Goal: Information Seeking & Learning: Learn about a topic

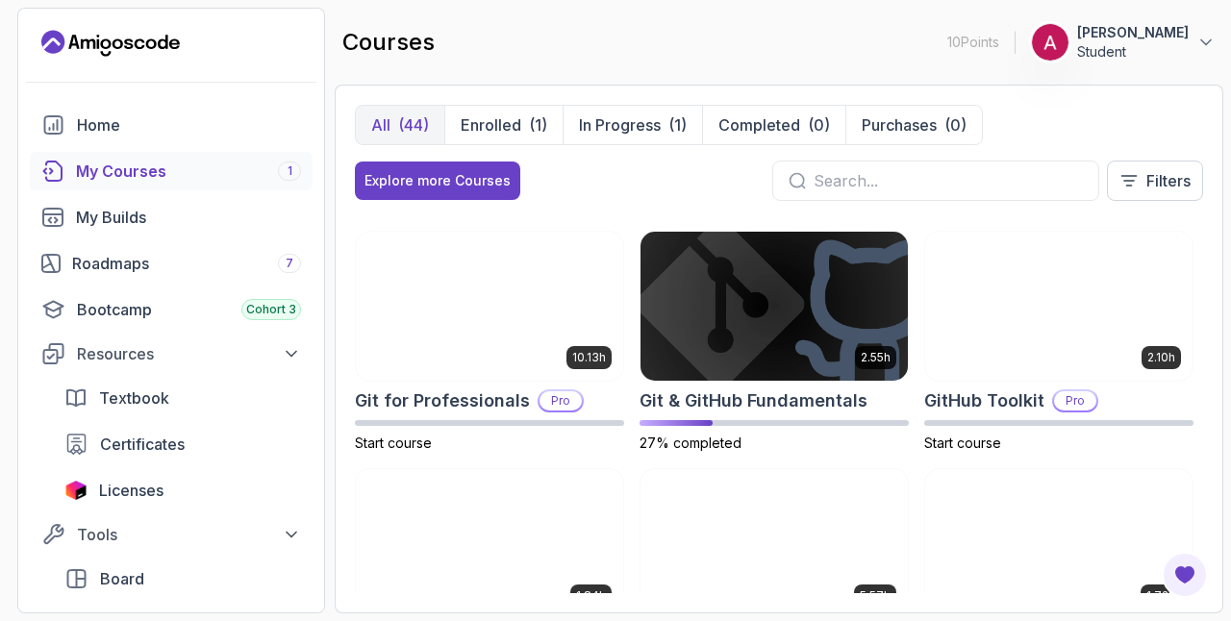
scroll to position [627, 0]
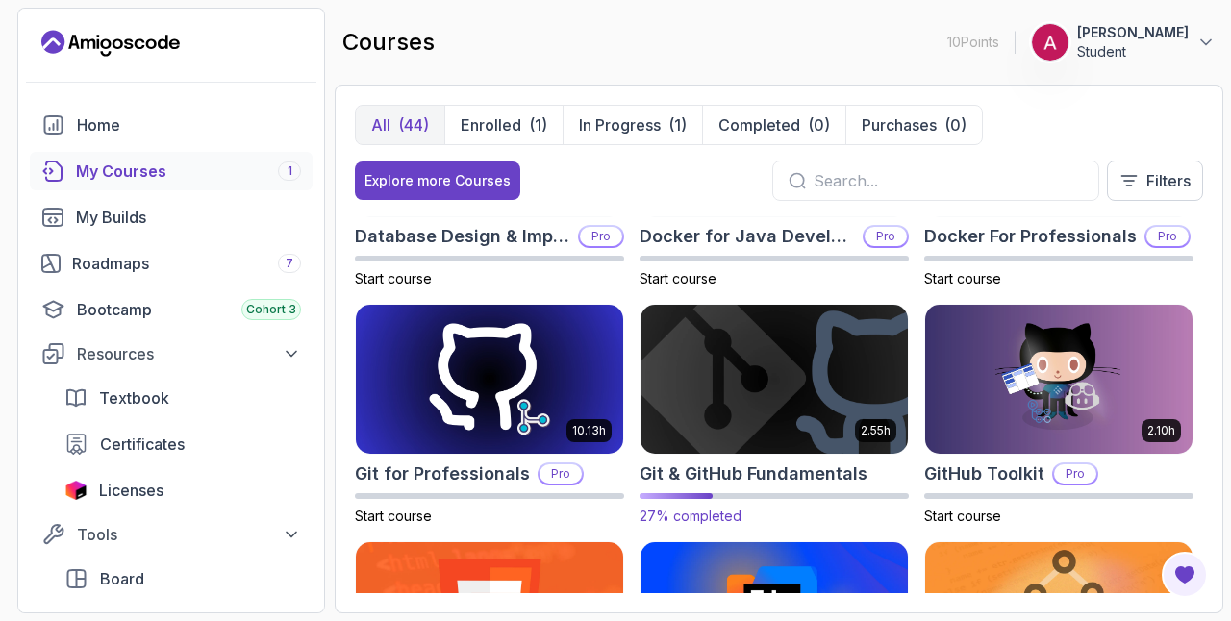
click at [763, 372] on img at bounding box center [774, 379] width 281 height 157
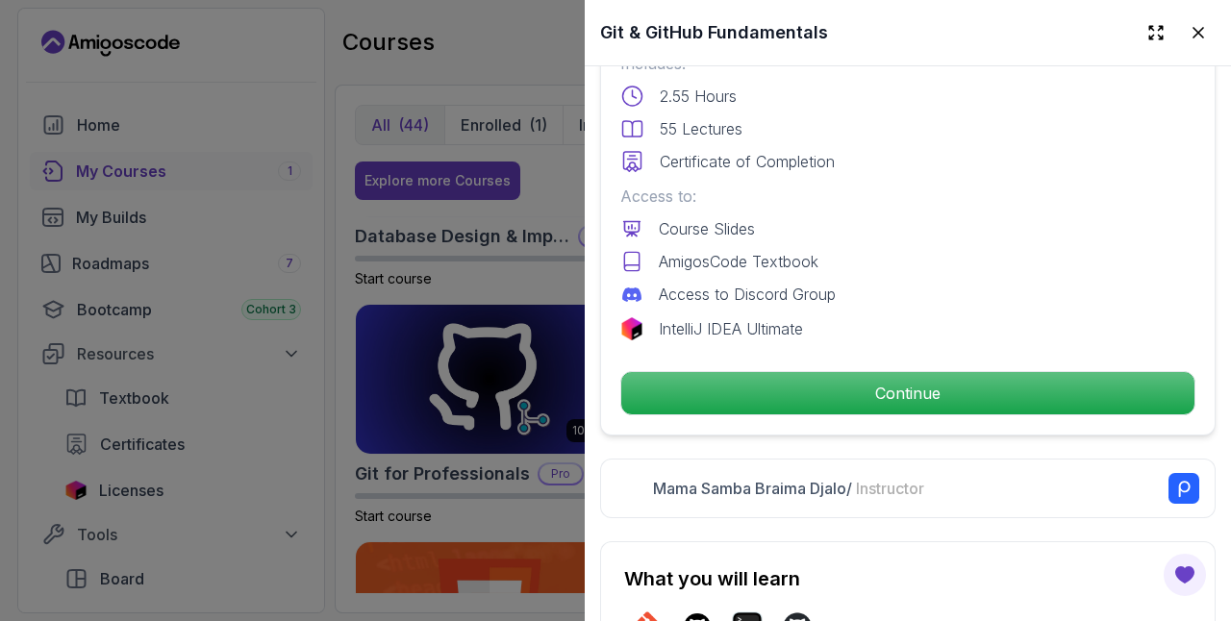
scroll to position [527, 0]
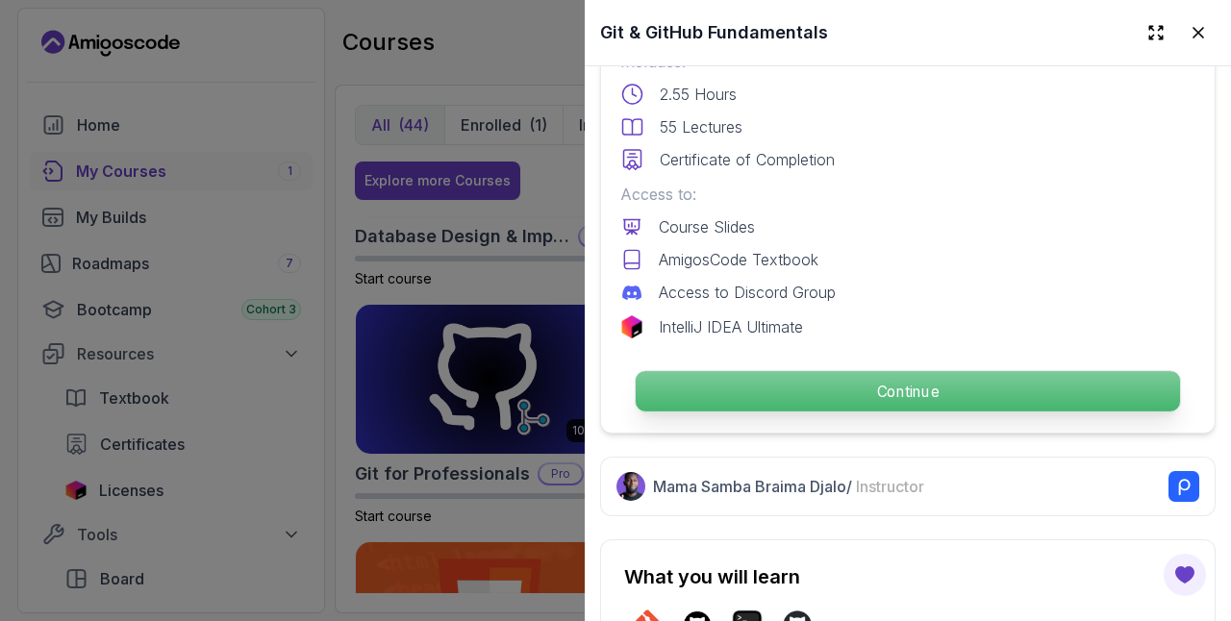
click at [773, 390] on p "Continue" at bounding box center [908, 391] width 544 height 40
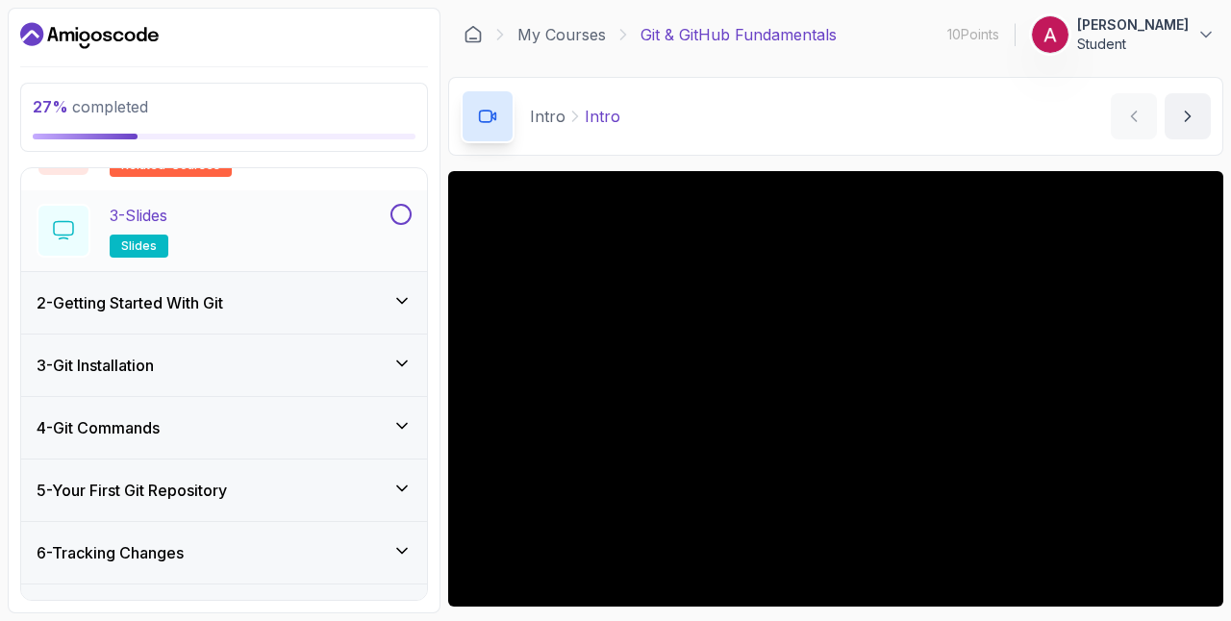
scroll to position [202, 0]
click at [177, 308] on h3 "2 - Getting Started With Git" at bounding box center [130, 301] width 187 height 23
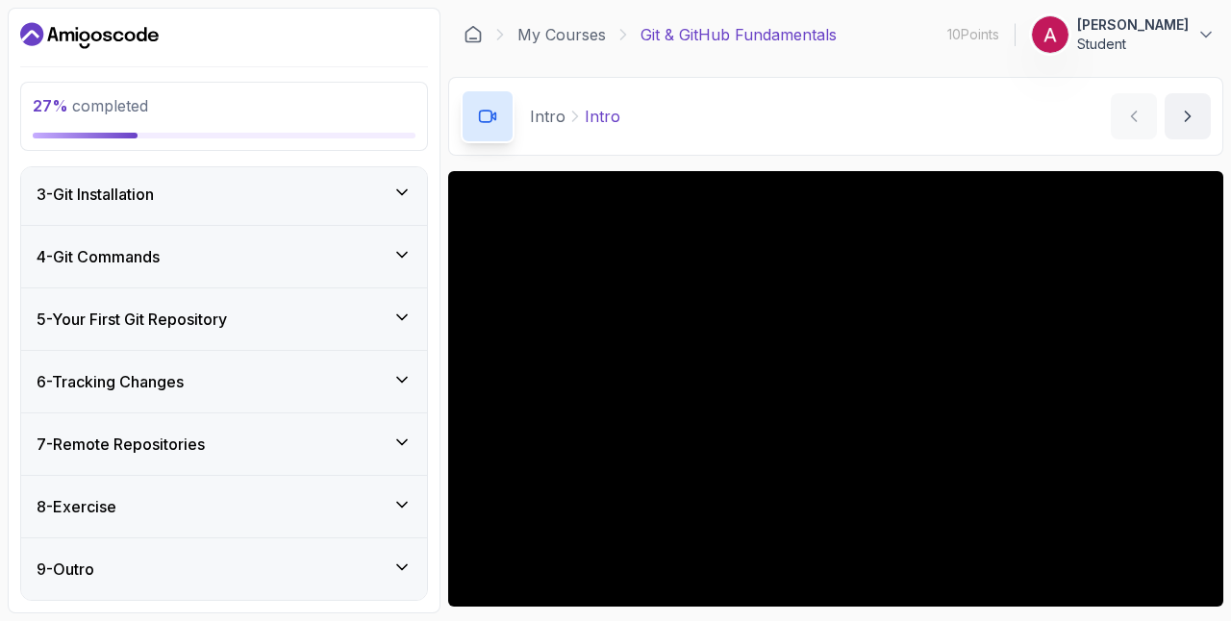
scroll to position [529, 0]
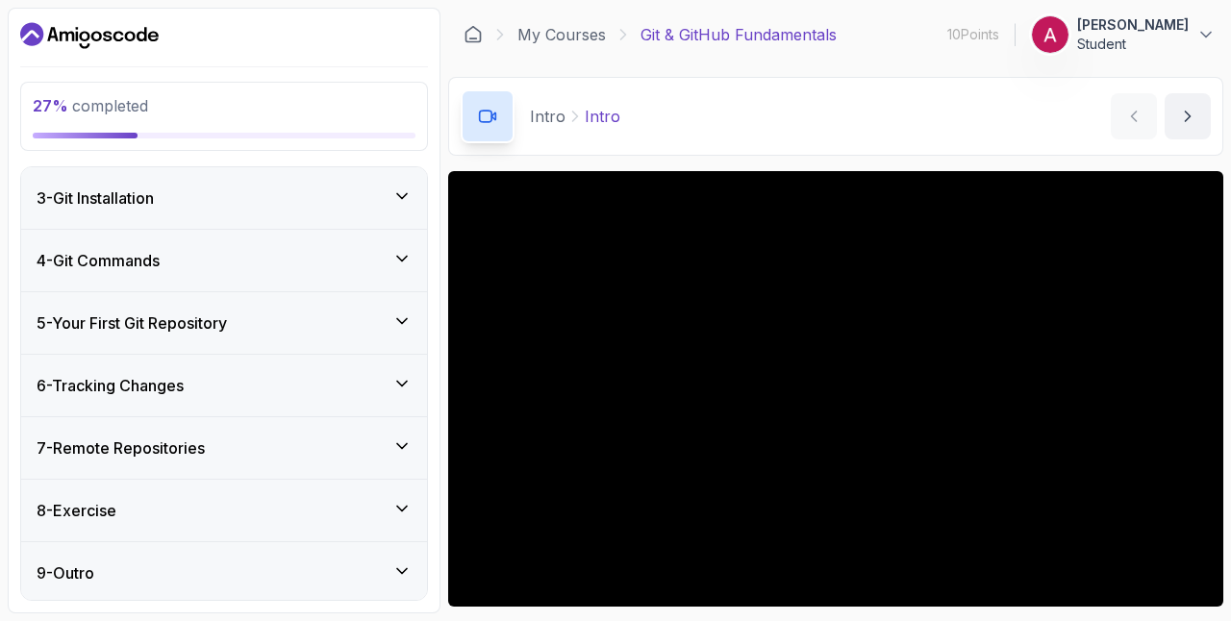
click at [189, 217] on div "3 - Git Installation" at bounding box center [224, 198] width 406 height 62
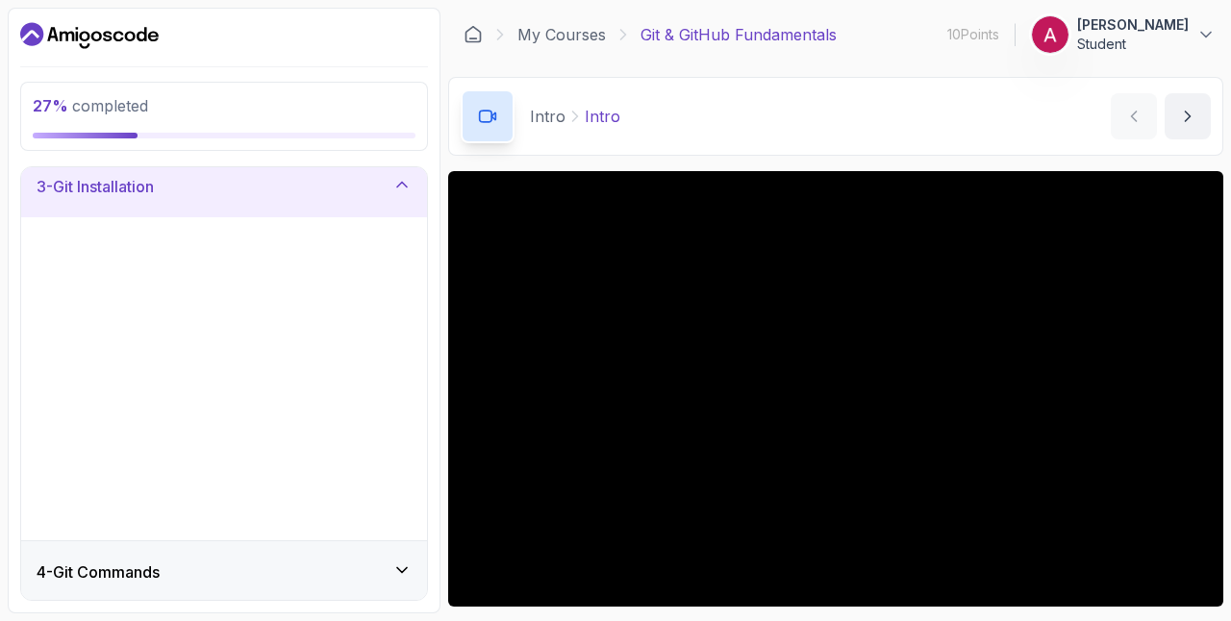
scroll to position [125, 0]
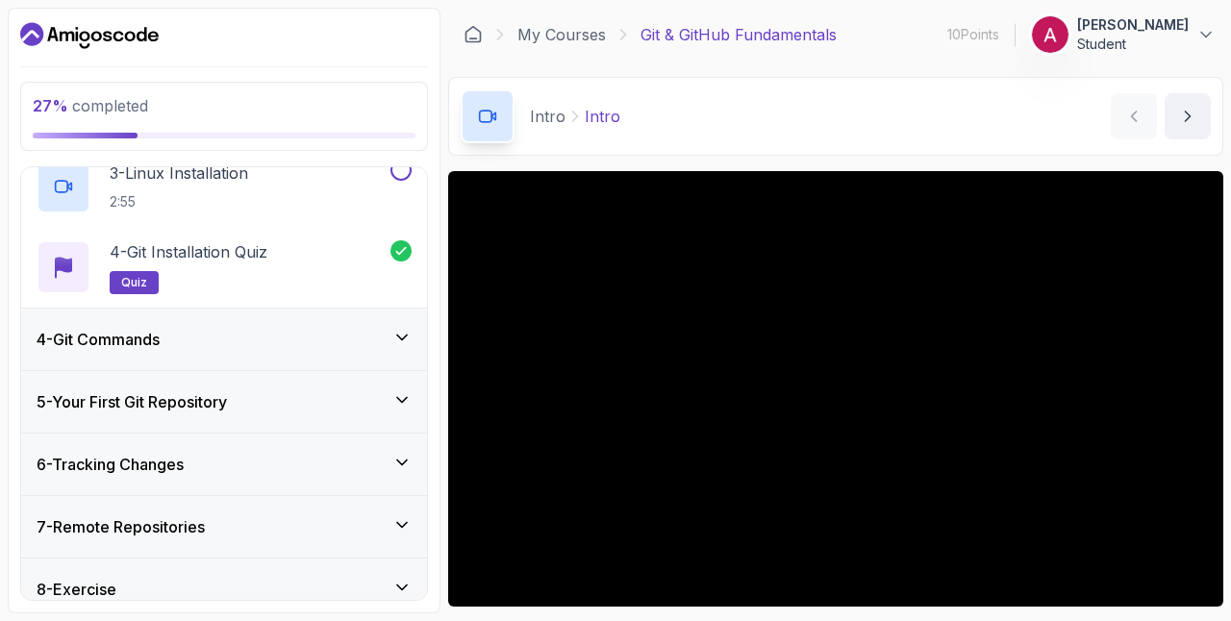
click at [180, 348] on div "4 - Git Commands" at bounding box center [224, 339] width 375 height 23
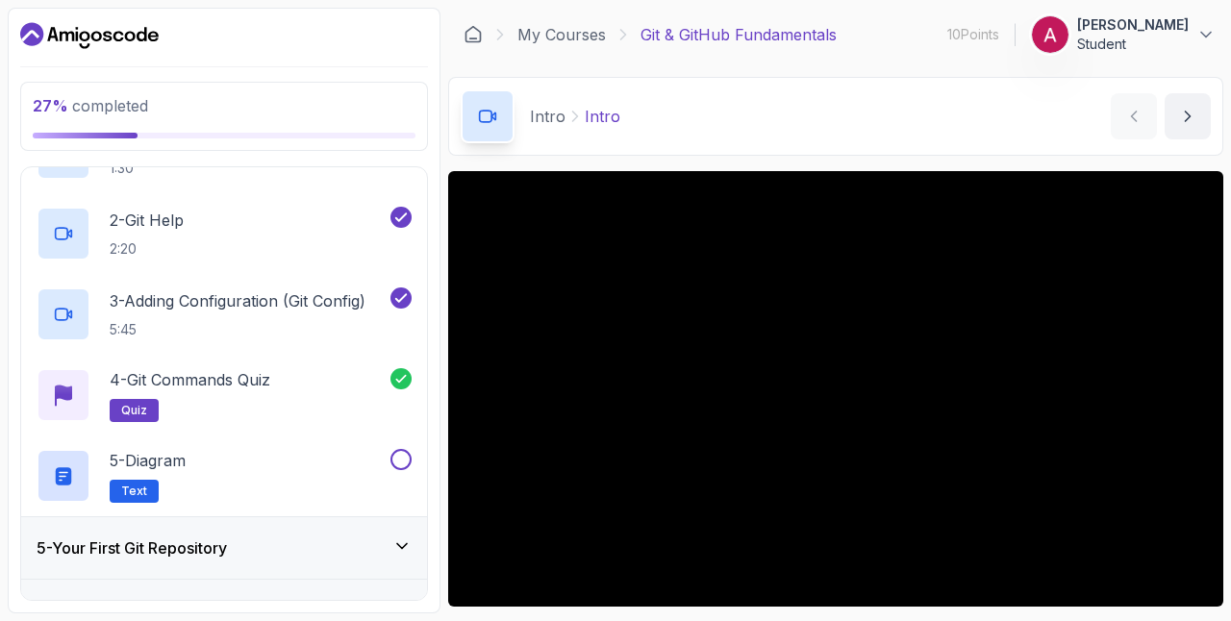
scroll to position [308, 0]
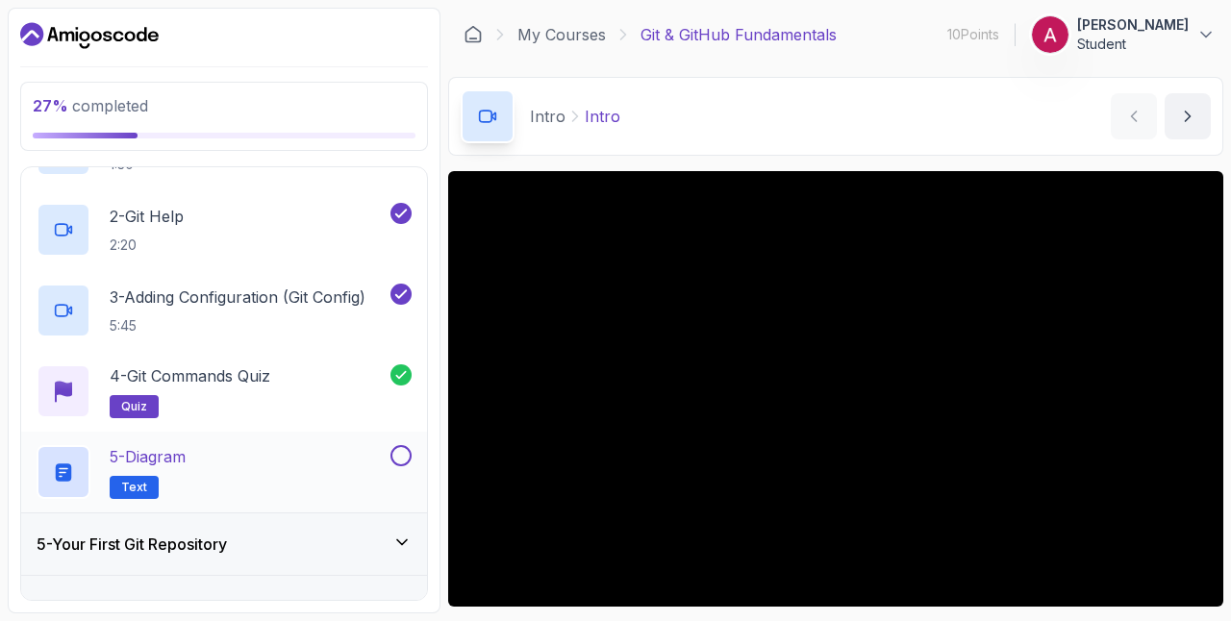
click at [400, 452] on button at bounding box center [400, 455] width 21 height 21
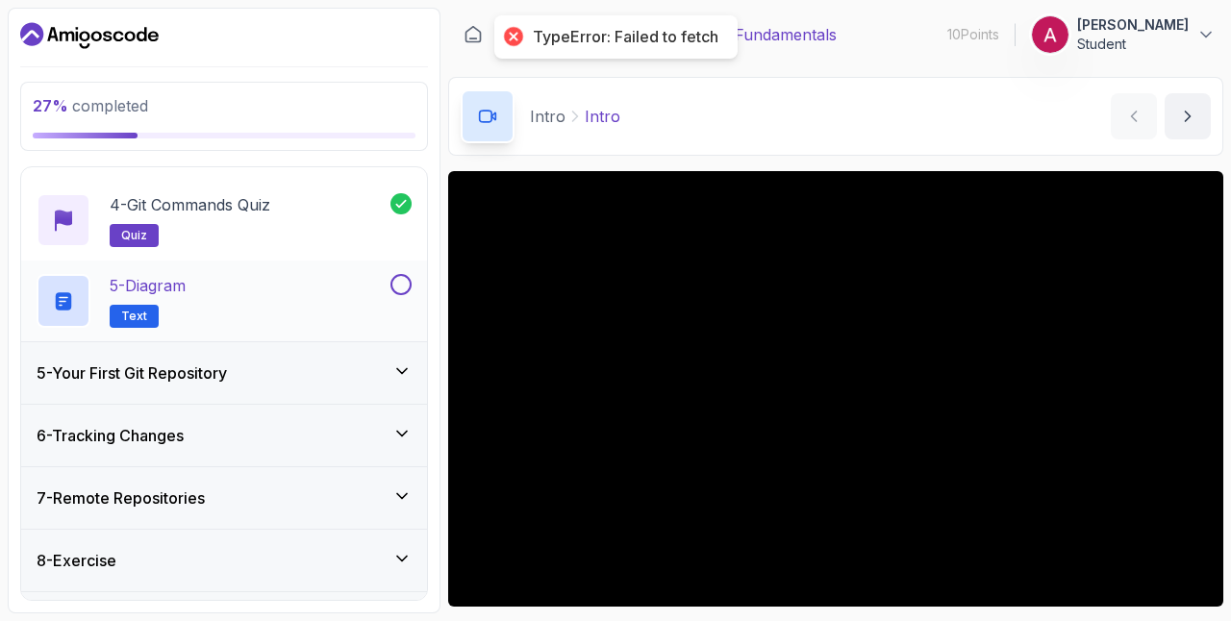
scroll to position [481, 0]
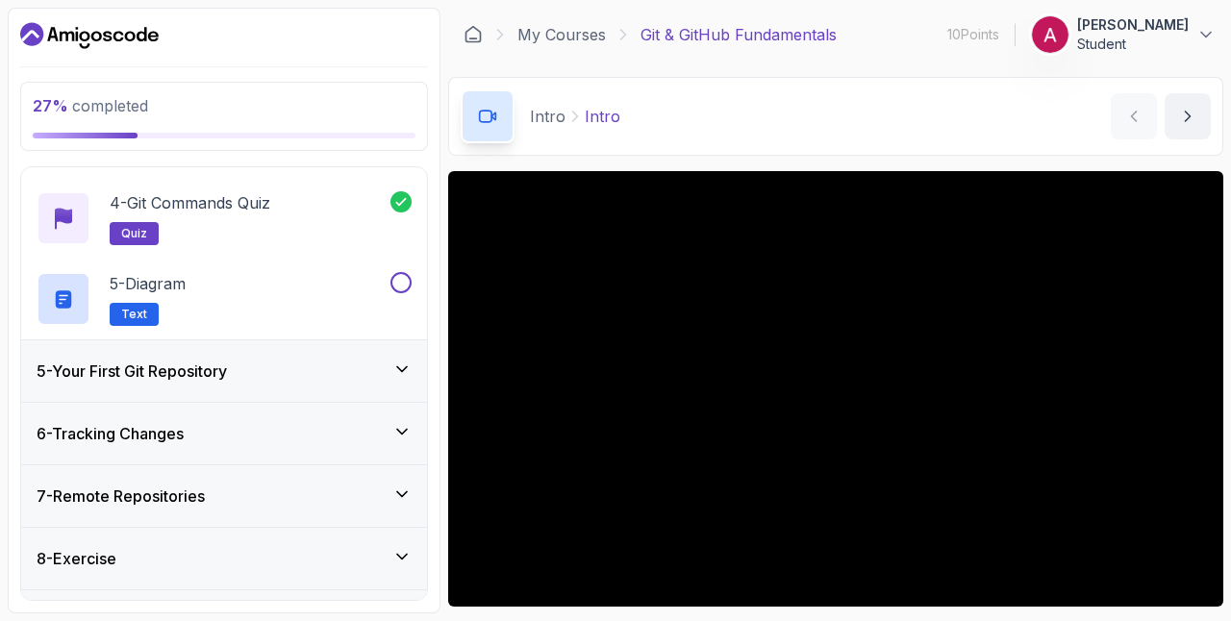
click at [296, 362] on div "5 - Your First Git Repository" at bounding box center [224, 371] width 375 height 23
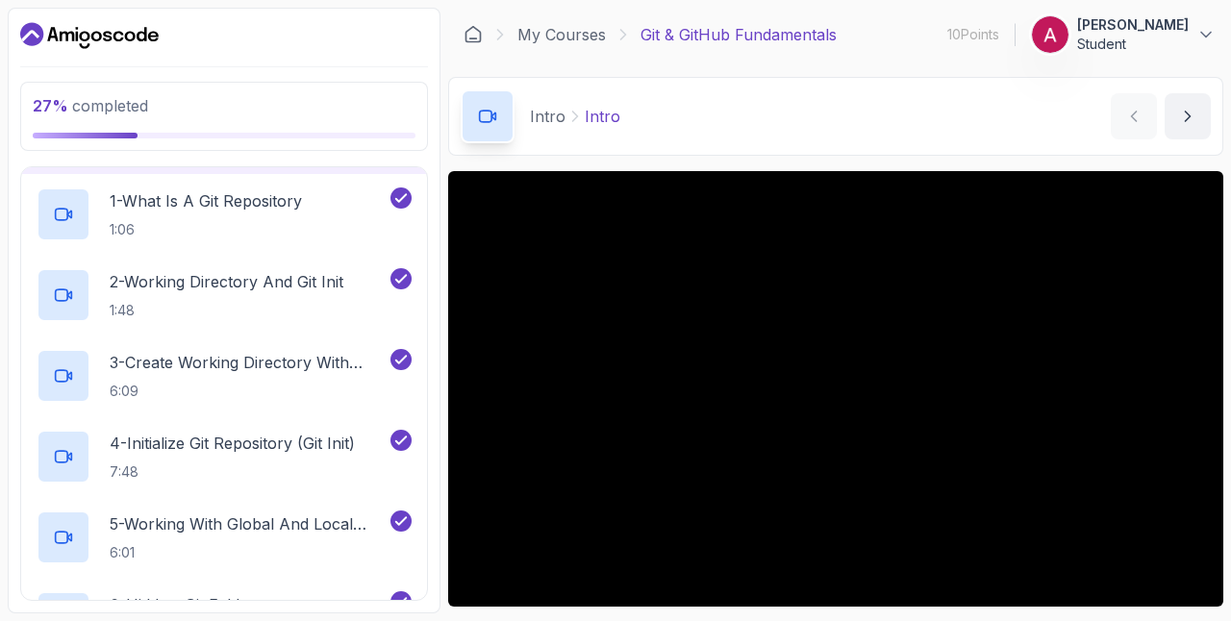
scroll to position [264, 0]
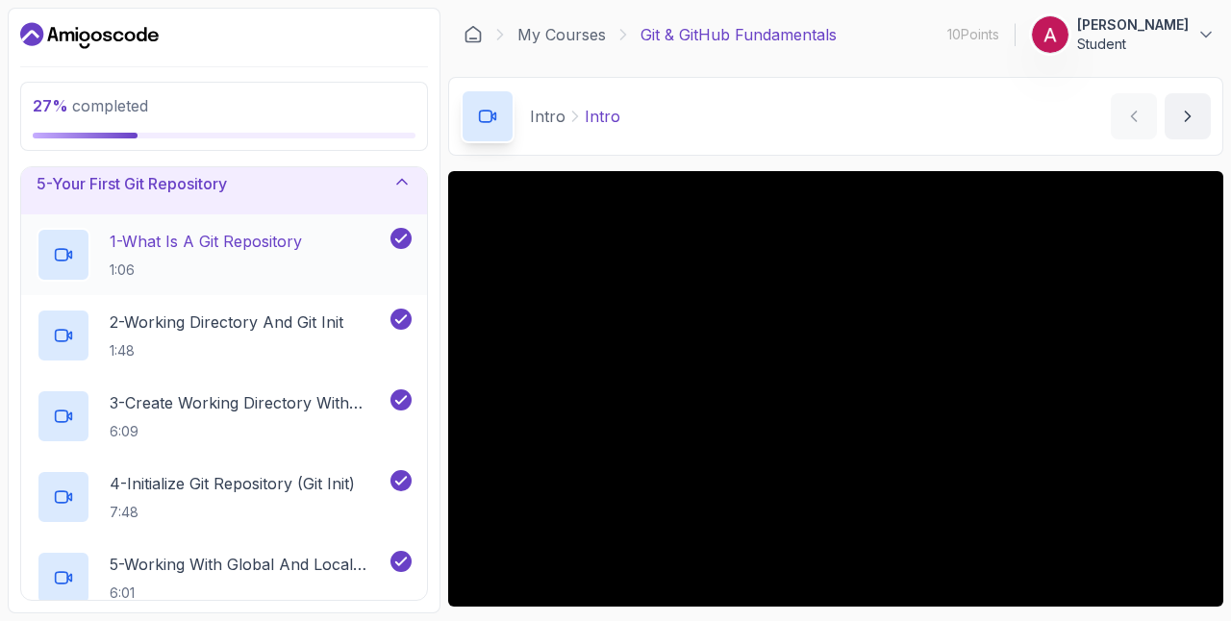
click at [249, 238] on p "1 - What Is A Git Repository" at bounding box center [206, 241] width 192 height 23
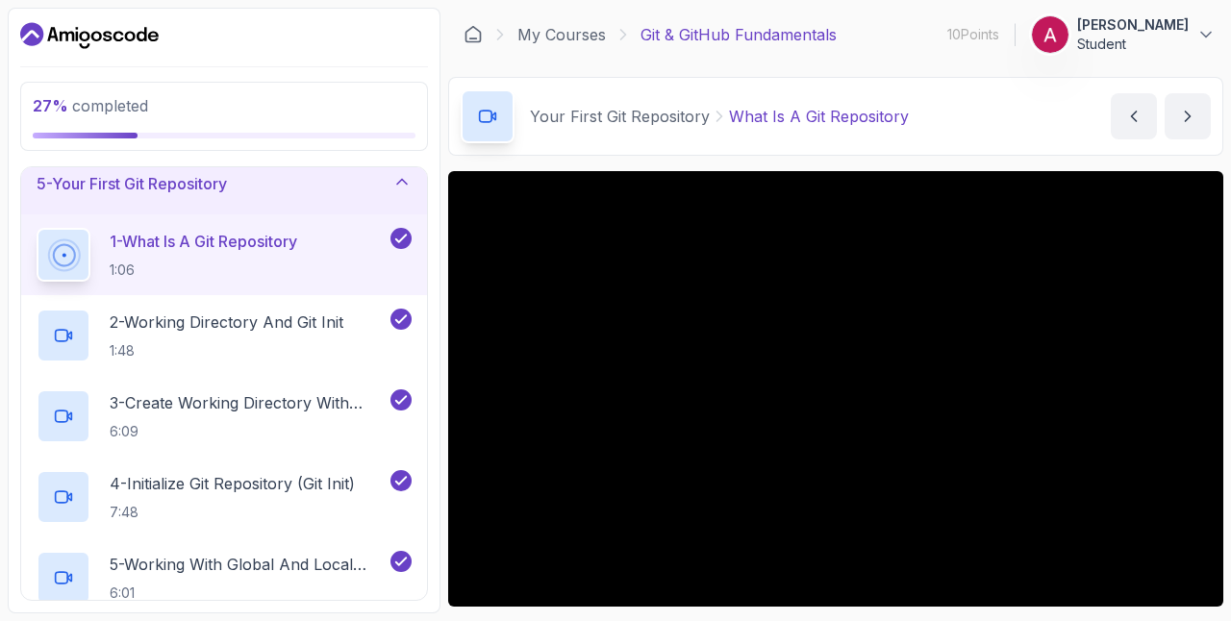
click at [67, 244] on icon at bounding box center [63, 254] width 25 height 25
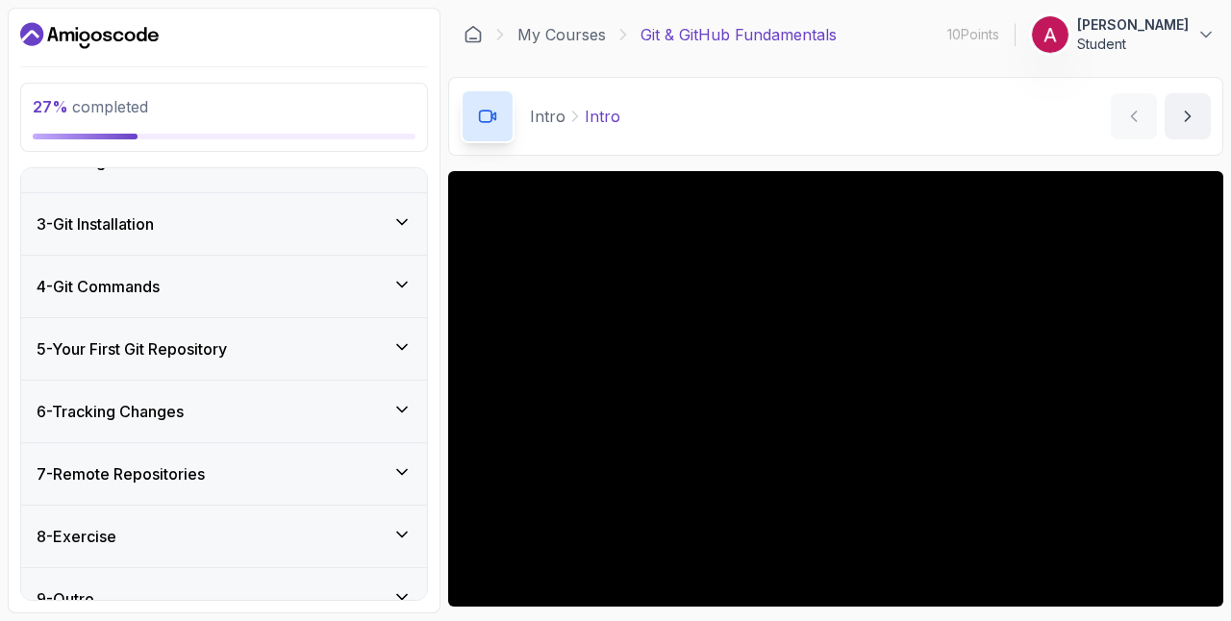
scroll to position [367, 0]
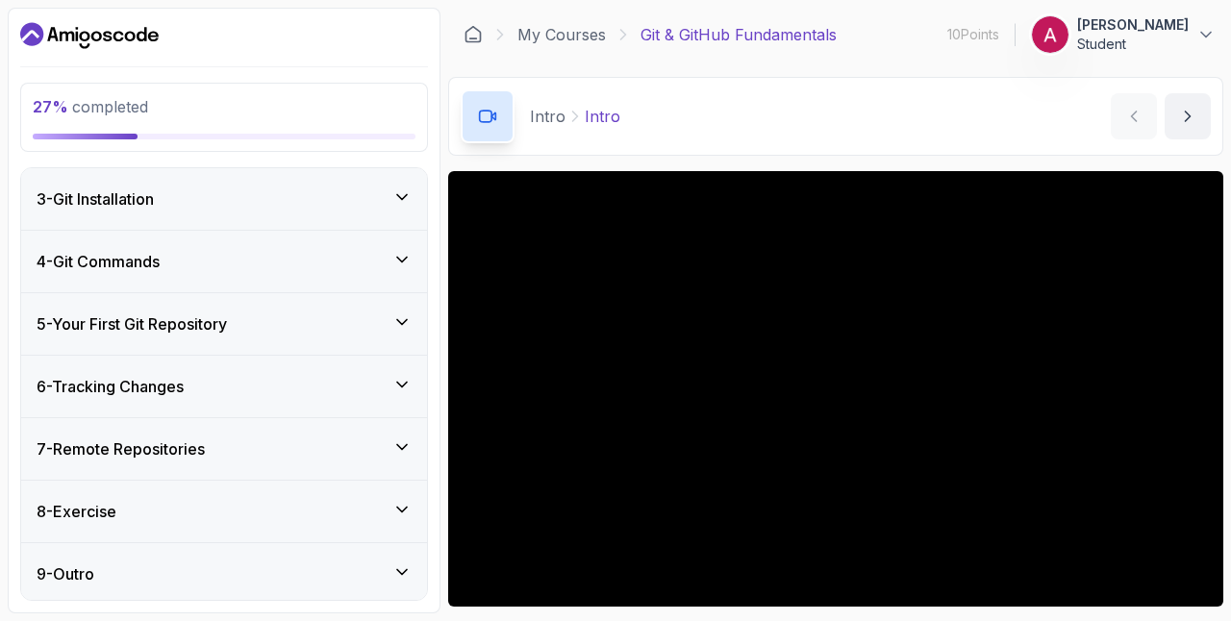
click at [106, 319] on h3 "5 - Your First Git Repository" at bounding box center [132, 324] width 190 height 23
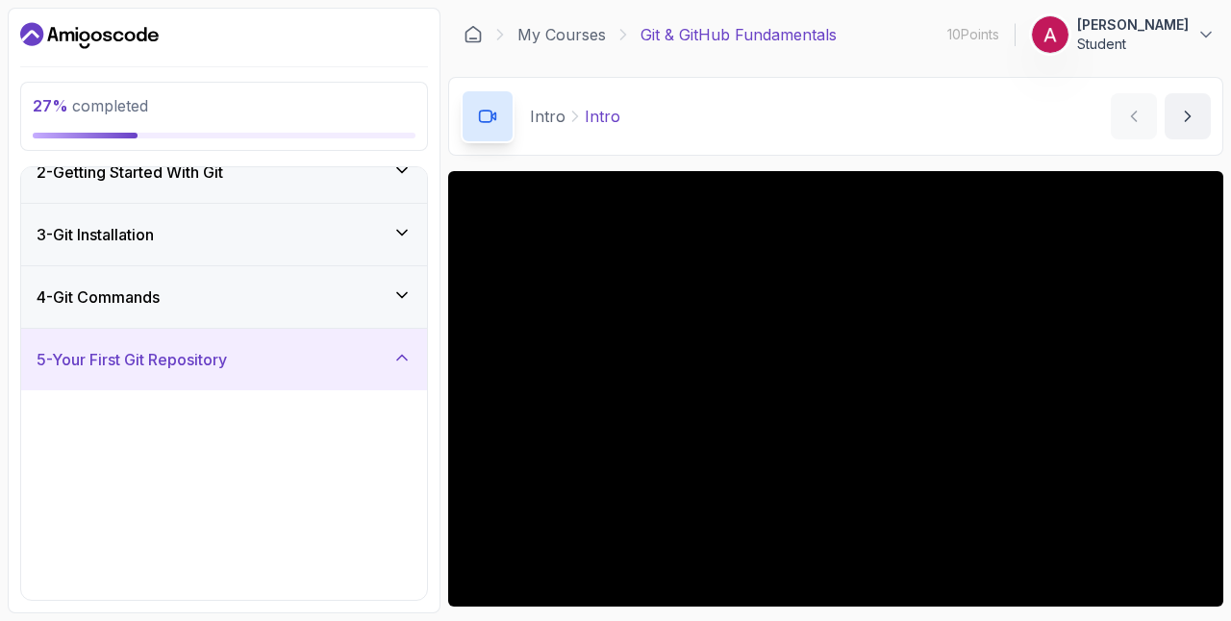
scroll to position [125, 0]
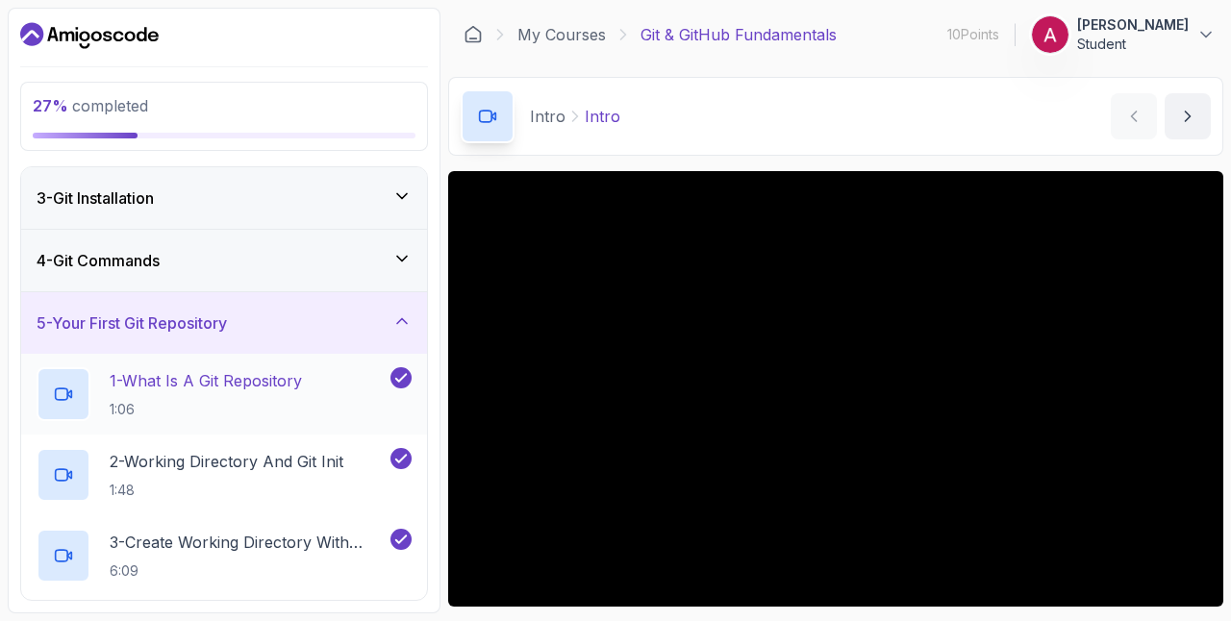
click at [73, 373] on div at bounding box center [64, 394] width 54 height 54
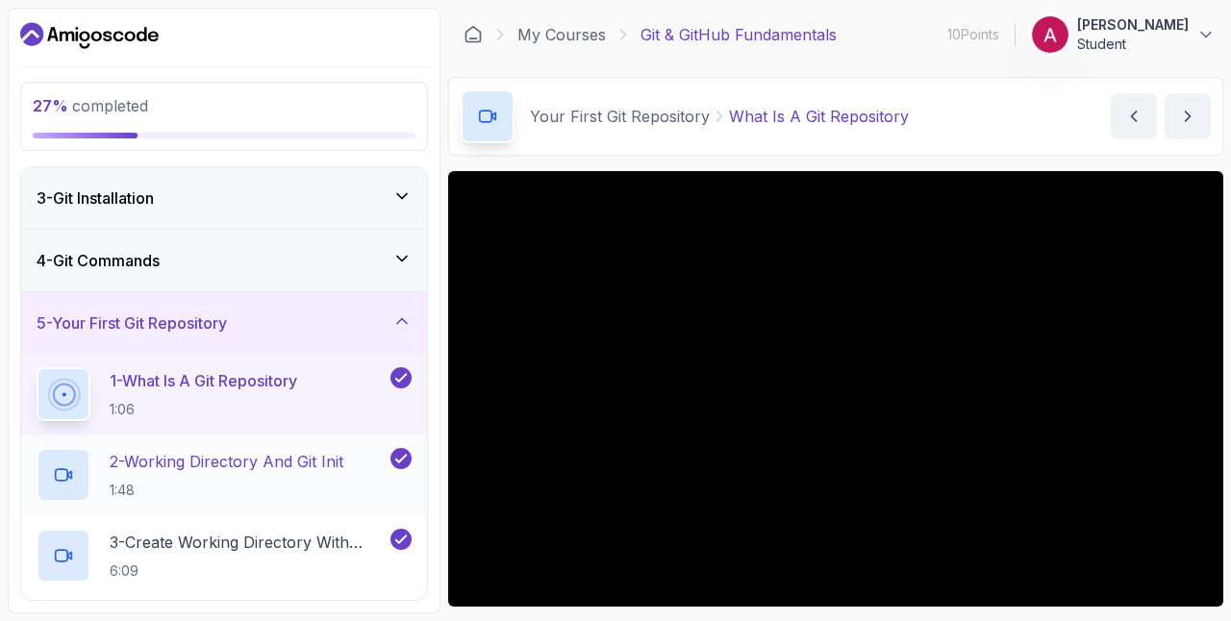
click at [119, 467] on p "2 - Working Directory And Git Init" at bounding box center [227, 461] width 234 height 23
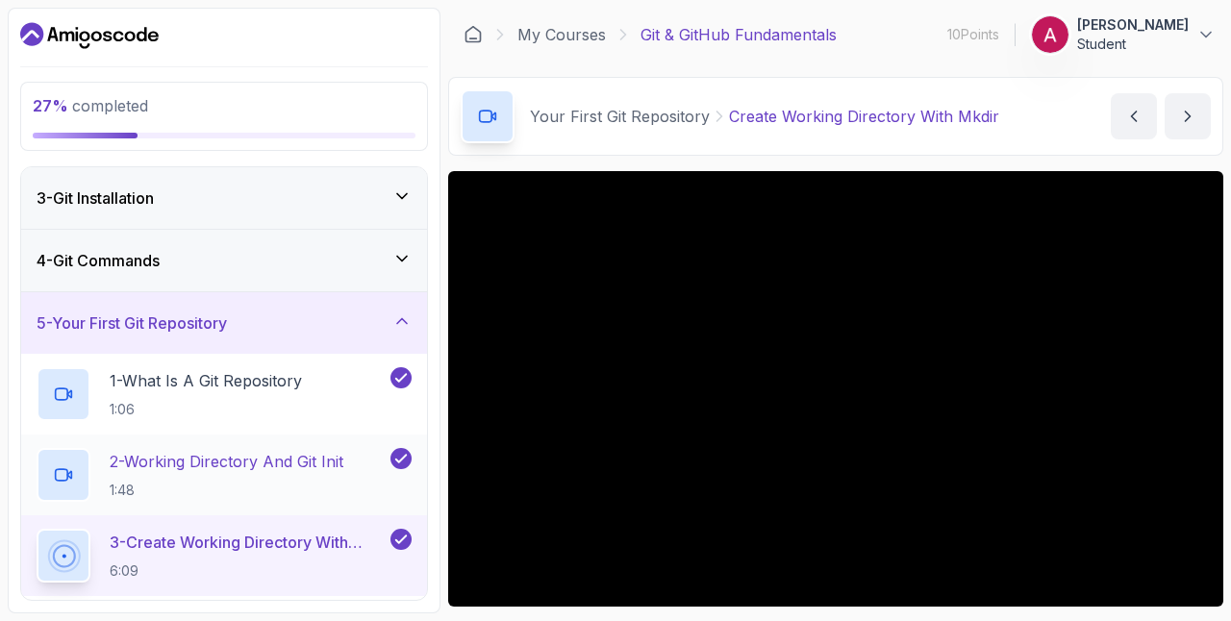
scroll to position [275, 0]
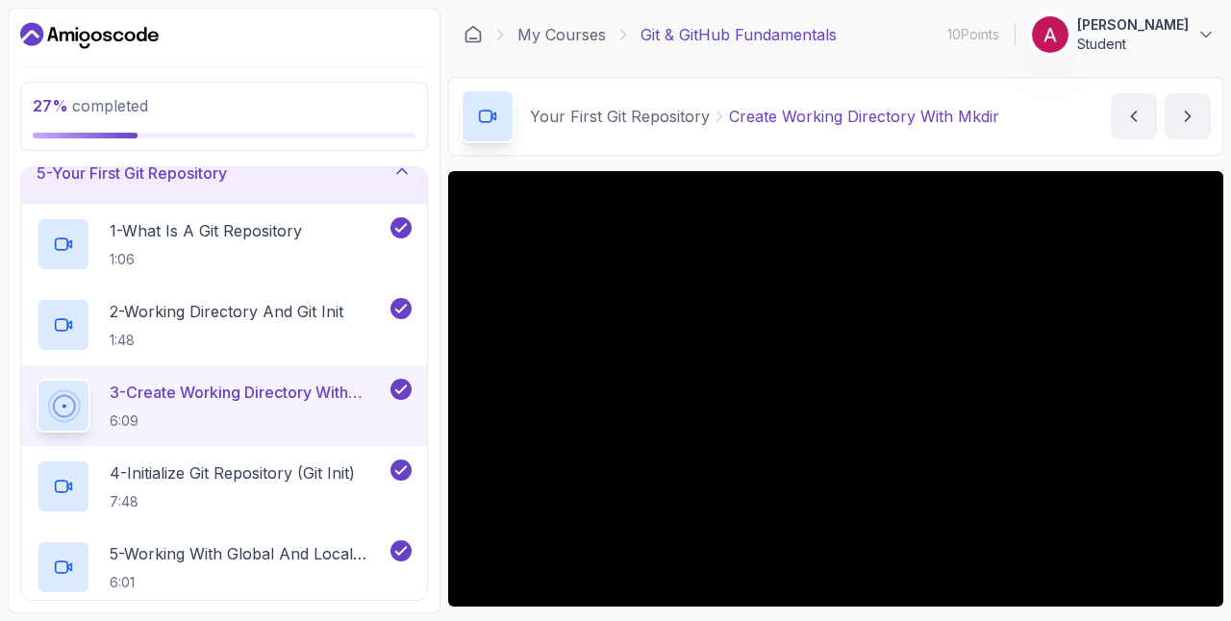
click at [227, 402] on h2 "3 - Create Working Directory With Mkdir 6:09" at bounding box center [248, 406] width 277 height 50
click at [165, 510] on div "4 - Initialize Git Repository (Git Init) 7:48" at bounding box center [212, 487] width 350 height 54
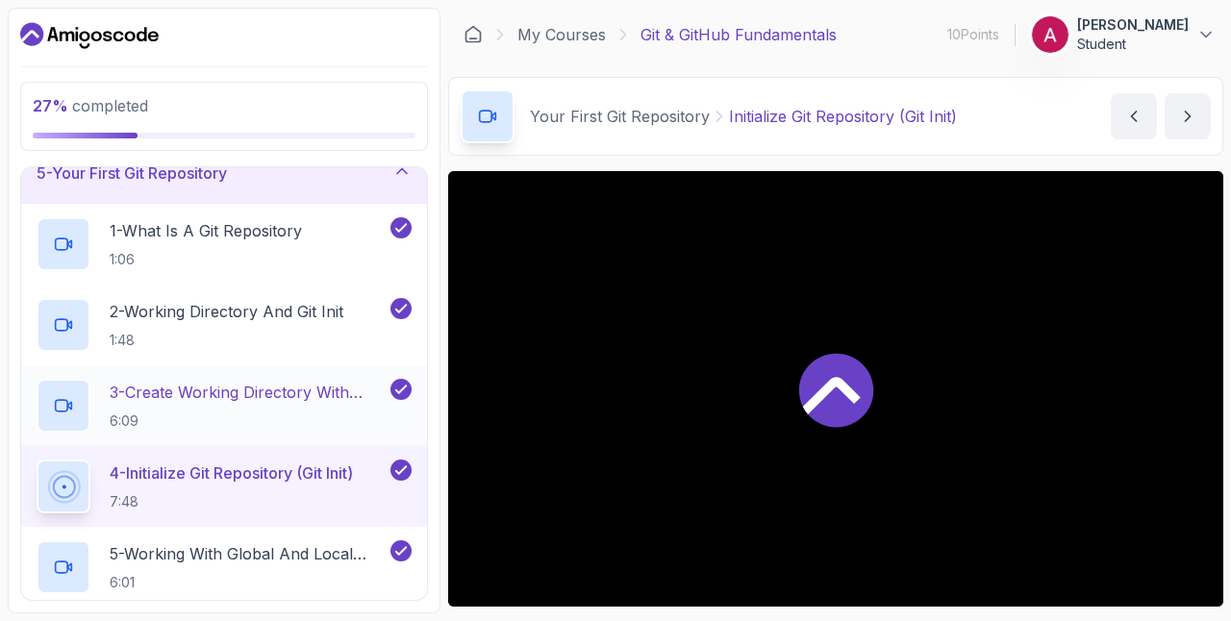
click at [61, 407] on icon at bounding box center [63, 405] width 19 height 19
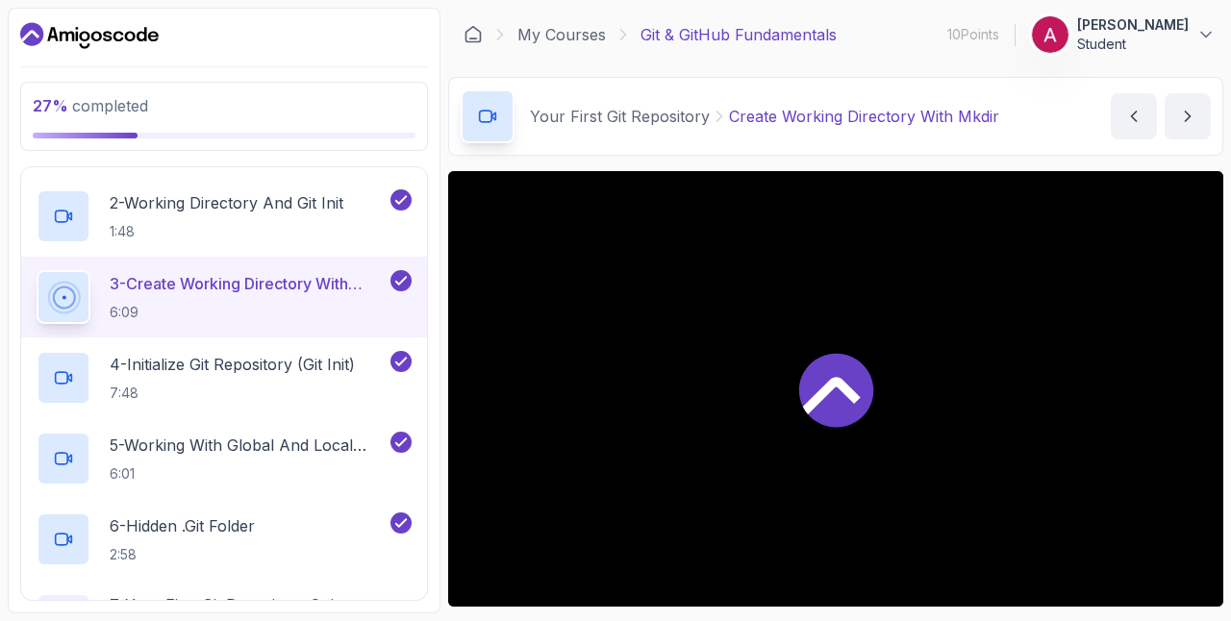
scroll to position [382, 0]
